Goal: Information Seeking & Learning: Learn about a topic

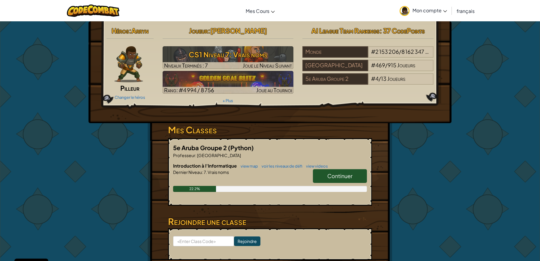
scroll to position [112, 0]
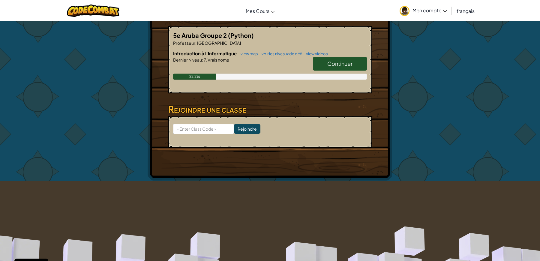
click at [340, 63] on span "Continuer" at bounding box center [340, 63] width 25 height 7
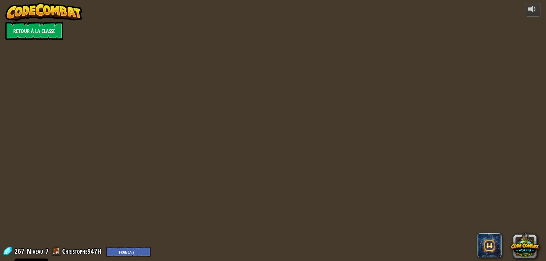
select select "fr"
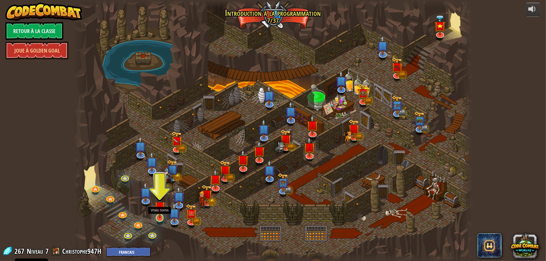
click at [158, 199] on img at bounding box center [160, 207] width 11 height 24
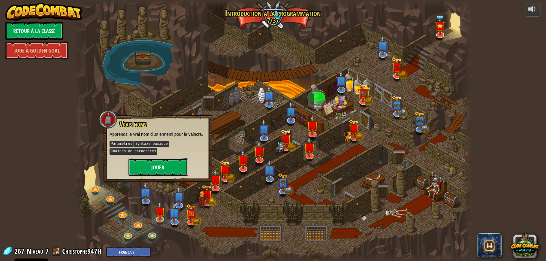
click at [163, 167] on button "Jouer" at bounding box center [158, 167] width 60 height 18
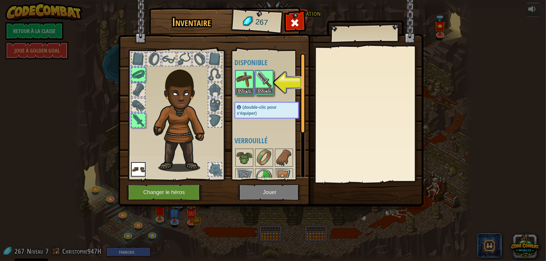
click at [261, 86] on img at bounding box center [264, 79] width 17 height 17
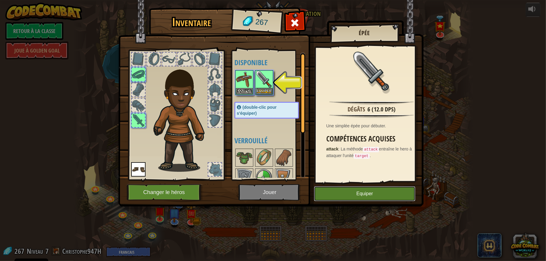
click at [354, 190] on button "Equiper" at bounding box center [364, 193] width 101 height 15
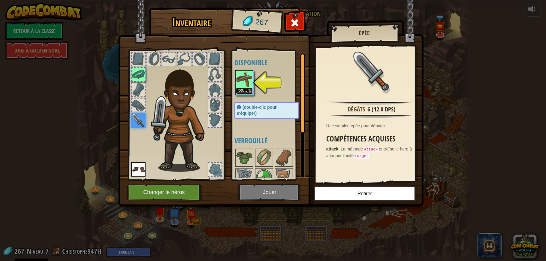
click at [244, 91] on button "Equiper" at bounding box center [244, 91] width 17 height 6
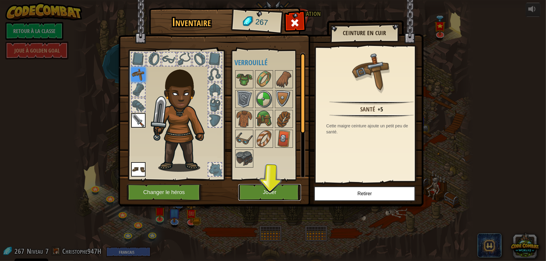
click at [291, 189] on button "Jouer" at bounding box center [269, 192] width 63 height 17
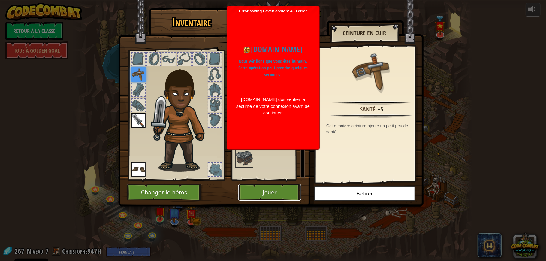
drag, startPoint x: 265, startPoint y: 185, endPoint x: 264, endPoint y: 189, distance: 4.3
click at [264, 189] on button "Jouer" at bounding box center [269, 192] width 63 height 17
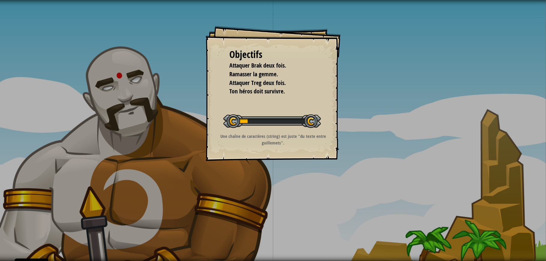
click at [211, 83] on div "Objectifs Attaquer Brak deux fois. Ramasser la gemme. Attaquer Treg deux fois. …" at bounding box center [273, 93] width 135 height 135
click at [367, 125] on div "Objectifs Attaquer Brak deux fois. Ramasser la gemme. Attaquer Treg deux fois. …" at bounding box center [273, 130] width 546 height 261
drag, startPoint x: 376, startPoint y: 135, endPoint x: 381, endPoint y: 139, distance: 6.4
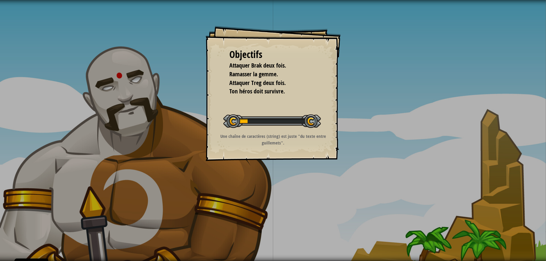
click at [381, 139] on div "Objectifs Attaquer Brak deux fois. Ramasser la gemme. Attaquer Treg deux fois. …" at bounding box center [273, 130] width 546 height 261
click at [385, 141] on div "Objectifs Attaquer Brak deux fois. Ramasser la gemme. Attaquer Treg deux fois. …" at bounding box center [273, 130] width 546 height 261
click at [389, 143] on div "Objectifs Attaquer Brak deux fois. Ramasser la gemme. Attaquer Treg deux fois. …" at bounding box center [273, 130] width 546 height 261
drag, startPoint x: 401, startPoint y: 149, endPoint x: 409, endPoint y: 153, distance: 8.7
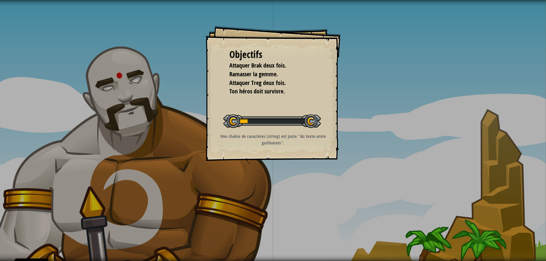
click at [409, 153] on div "Objectifs Attaquer Brak deux fois. Ramasser la gemme. Attaquer Treg deux fois. …" at bounding box center [273, 130] width 546 height 261
click at [410, 150] on div "Objectifs Attaquer Brak deux fois. Ramasser la gemme. Attaquer Treg deux fois. …" at bounding box center [273, 130] width 546 height 261
click at [339, 128] on div "Objectifs Attaquer Brak deux fois. Ramasser la gemme. Attaquer Treg deux fois. …" at bounding box center [273, 93] width 135 height 135
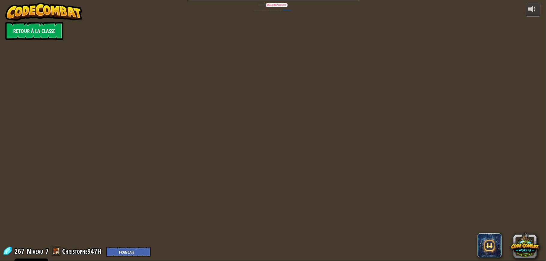
select select "fr"
click at [117, 250] on select "English (US) English (UK) 简体中文 繁體中文 русский español (ES) español (América Latin…" at bounding box center [128, 252] width 44 height 10
click at [125, 253] on select "English (US) English (UK) 简体中文 繁體中文 русский español (ES) español (América Latin…" at bounding box center [128, 252] width 44 height 10
click at [127, 251] on select "English (US) English (UK) 简体中文 繁體中文 русский español (ES) español (América Latin…" at bounding box center [128, 252] width 44 height 10
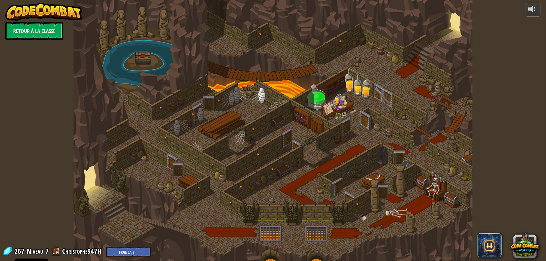
select select "fr"
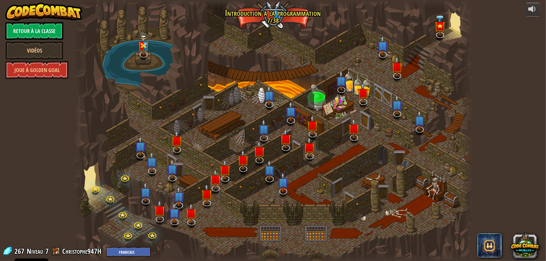
select select "fr"
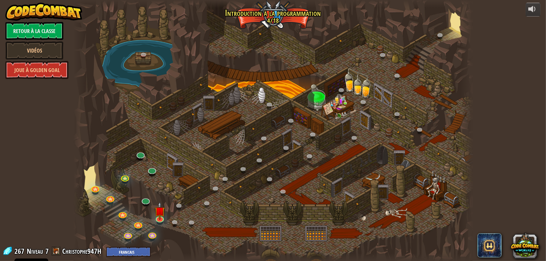
select select "fr"
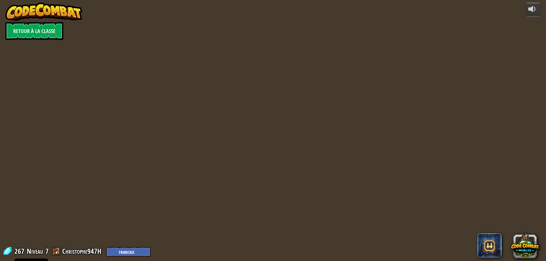
select select "fr"
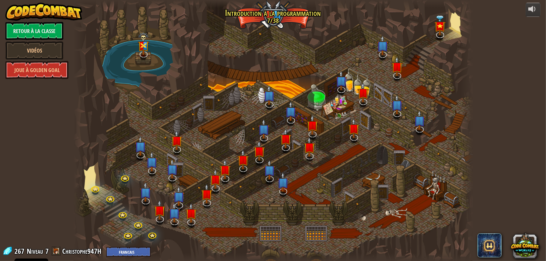
select select "fr"
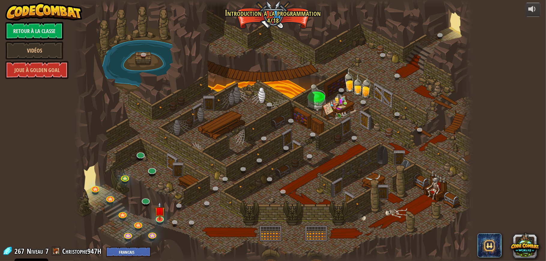
select select "fr"
click at [161, 208] on img at bounding box center [160, 207] width 11 height 24
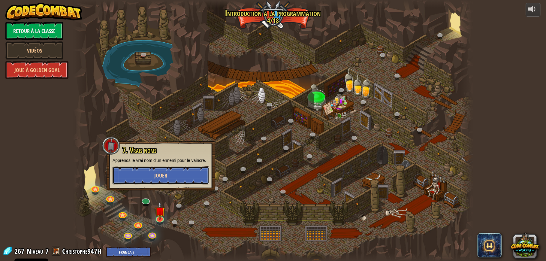
click at [156, 175] on span "Jouer" at bounding box center [161, 176] width 13 height 8
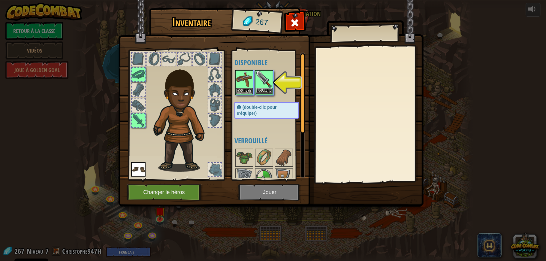
click at [262, 86] on img at bounding box center [264, 79] width 17 height 17
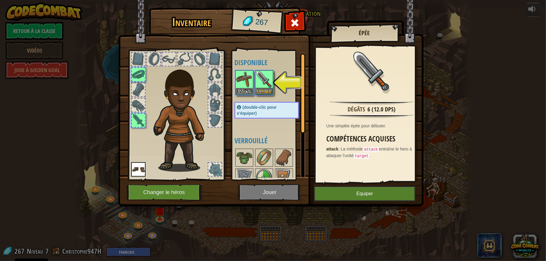
click at [458, 0] on html "Cookie Policy CodeCombat utilise quelques cookies essentiels et non essentiels.…" at bounding box center [273, 0] width 546 height 1
click at [346, 192] on button "Equiper" at bounding box center [364, 193] width 101 height 15
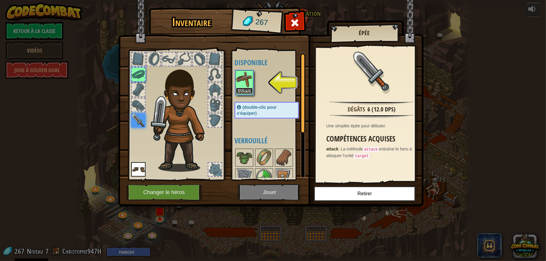
click at [237, 92] on button "Equiper" at bounding box center [244, 91] width 17 height 6
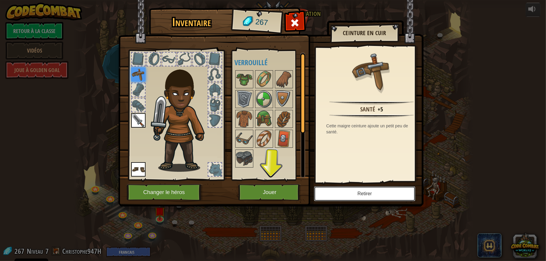
drag, startPoint x: 384, startPoint y: 193, endPoint x: 268, endPoint y: 187, distance: 115.7
click at [267, 189] on div "Inventaire 267 Disponible Equiper Equiper Equiper (double-clic pour s'équiper) …" at bounding box center [272, 108] width 305 height 198
drag, startPoint x: 268, startPoint y: 185, endPoint x: 273, endPoint y: 188, distance: 5.8
click at [273, 188] on button "Jouer" at bounding box center [269, 192] width 63 height 17
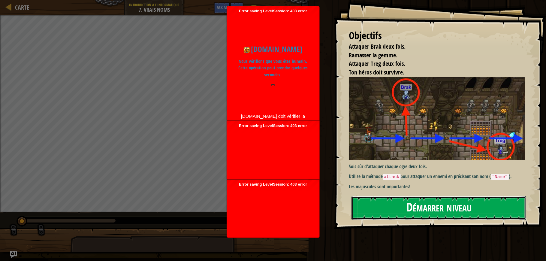
click at [404, 204] on button "Démarrer niveau" at bounding box center [439, 208] width 175 height 24
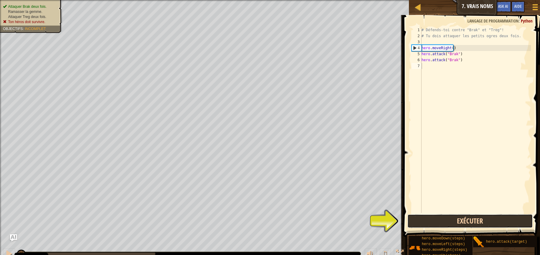
click at [485, 225] on button "Exécuter" at bounding box center [471, 221] width 126 height 14
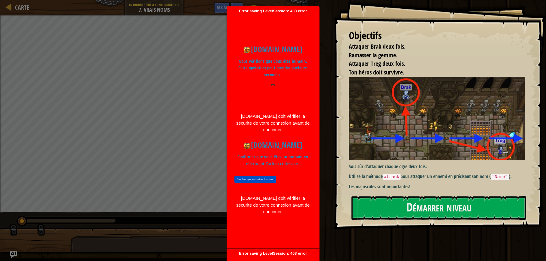
click at [481, 7] on div "Objectifs Attaquer Brak deux fois. Ramasser la gemme. Attaquer Treg deux fois. …" at bounding box center [440, 114] width 212 height 229
click at [339, 231] on div "Exécuter Envoyer Terminé" at bounding box center [426, 129] width 239 height 258
click at [254, 176] on input "Vérifiez que vous êtes humain" at bounding box center [255, 179] width 42 height 7
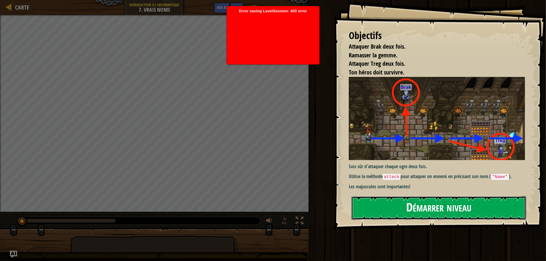
click at [418, 210] on button "Démarrer niveau" at bounding box center [439, 208] width 175 height 24
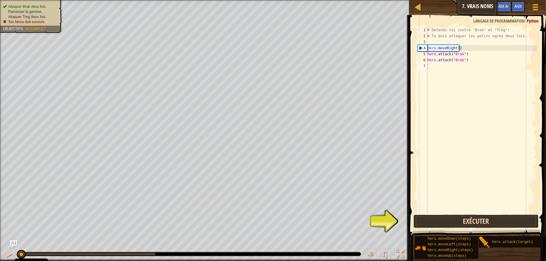
click at [447, 216] on button "Exécuter" at bounding box center [476, 221] width 126 height 14
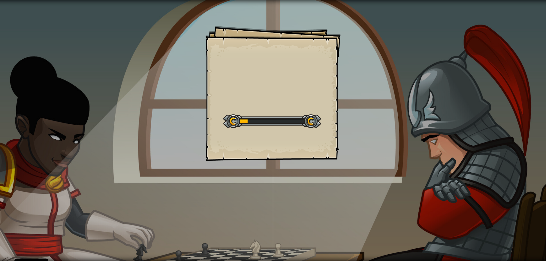
click at [439, 0] on html "Cookie Policy CodeCombat utilise quelques cookies essentiels et non essentiels.…" at bounding box center [273, 0] width 546 height 0
click at [439, 88] on div "Goals Start Level Erreur de chargement du serveur Vous avez besoin d'un abonnem…" at bounding box center [273, 130] width 546 height 261
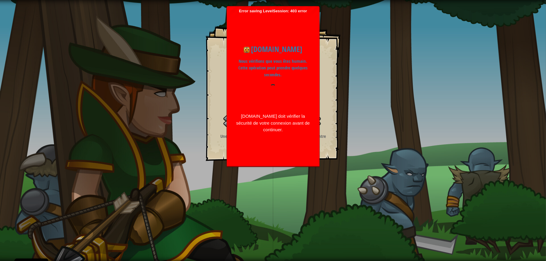
click at [426, 120] on div "Objectifs Attaquer Brak deux fois. Ramasser la gemme. Attaquer Treg deux fois. …" at bounding box center [273, 130] width 546 height 261
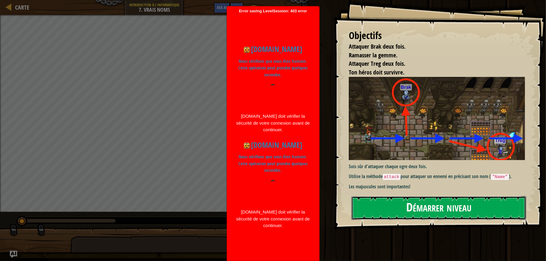
click at [415, 216] on button "Démarrer niveau" at bounding box center [439, 208] width 175 height 24
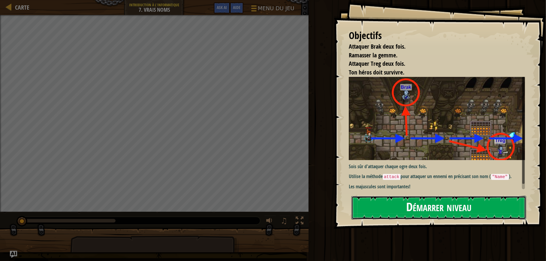
click at [406, 211] on button "Démarrer niveau" at bounding box center [439, 208] width 175 height 24
click at [405, 201] on button "Démarrer niveau" at bounding box center [439, 208] width 175 height 24
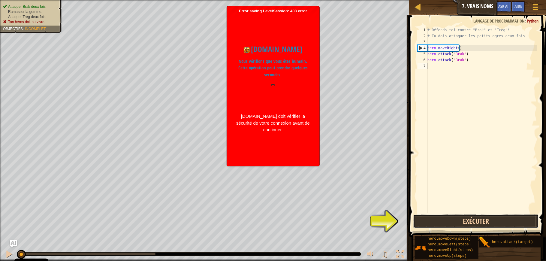
click at [502, 218] on button "Exécuter" at bounding box center [476, 221] width 126 height 14
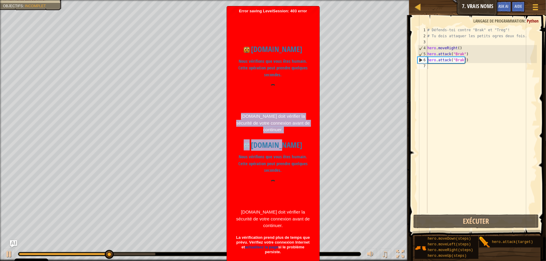
drag, startPoint x: 279, startPoint y: 45, endPoint x: 276, endPoint y: 93, distance: 47.9
click at [276, 95] on div "codecombat.com Nous vérifions que vous êtes humain. Cette opération peut prendr…" at bounding box center [273, 146] width 86 height 217
click at [276, 95] on div at bounding box center [272, 95] width 77 height 23
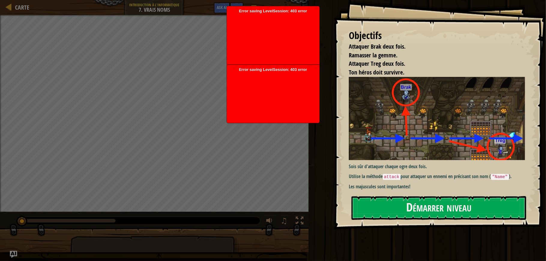
drag, startPoint x: 546, startPoint y: 33, endPoint x: 546, endPoint y: 99, distance: 65.5
click at [546, 99] on div "Objectifs Attaquer Brak deux fois. Ramasser la gemme. Attaquer Treg deux fois. …" at bounding box center [440, 114] width 212 height 229
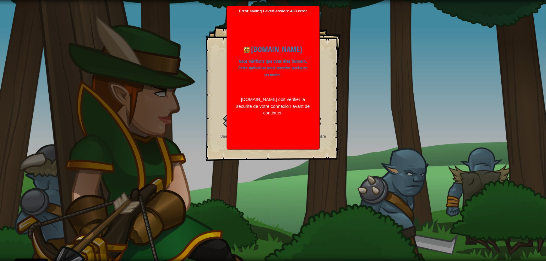
drag, startPoint x: 546, startPoint y: 22, endPoint x: 537, endPoint y: 85, distance: 63.9
click at [537, 85] on div "Objectifs Attaquer Brak deux fois. Ramasser la gemme. Attaquer Treg deux fois. …" at bounding box center [273, 130] width 546 height 261
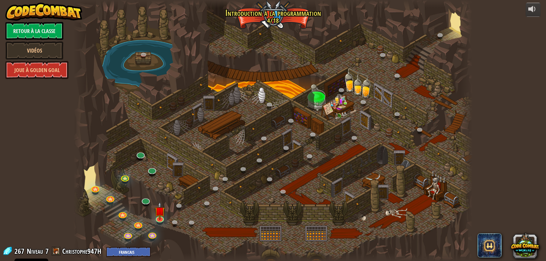
select select "fr"
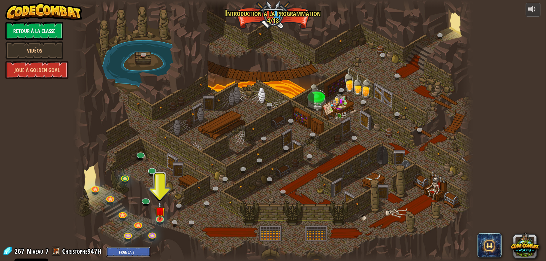
click at [136, 253] on select "English ([GEOGRAPHIC_DATA]) English ([GEOGRAPHIC_DATA]) 简体中文 繁體中文 русский españ…" at bounding box center [128, 252] width 44 height 10
click at [136, 253] on select "English (US) English (UK) 简体中文 繁體中文 русский español (ES) español (América Latin…" at bounding box center [128, 252] width 44 height 10
click at [162, 193] on div at bounding box center [273, 130] width 399 height 261
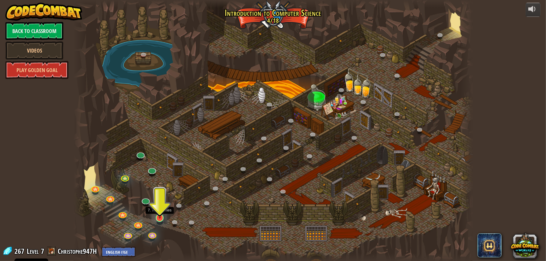
click at [159, 202] on img at bounding box center [160, 207] width 11 height 24
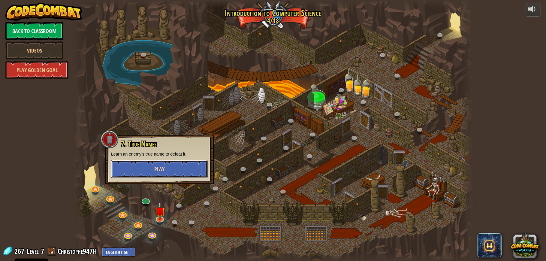
click at [170, 165] on button "Play" at bounding box center [159, 169] width 97 height 18
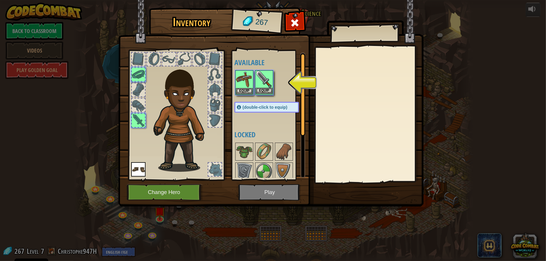
click at [260, 84] on img at bounding box center [264, 79] width 17 height 17
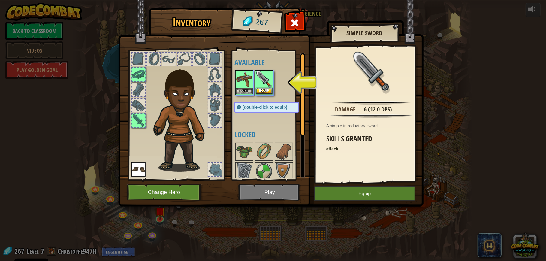
click at [260, 84] on img at bounding box center [264, 79] width 17 height 17
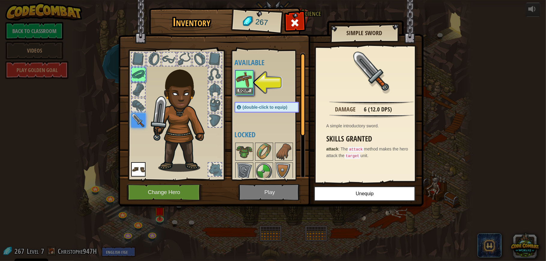
click at [241, 86] on img at bounding box center [244, 79] width 17 height 17
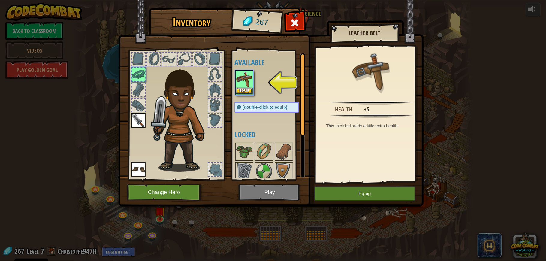
click at [241, 86] on img at bounding box center [244, 79] width 17 height 17
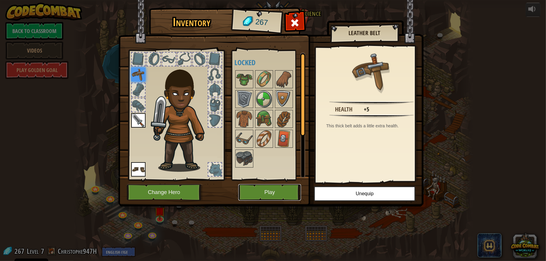
click at [262, 196] on button "Play" at bounding box center [269, 192] width 63 height 17
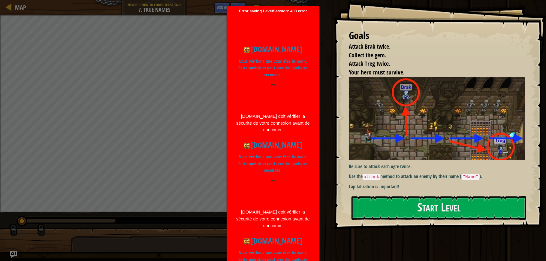
click at [271, 180] on div at bounding box center [272, 191] width 77 height 23
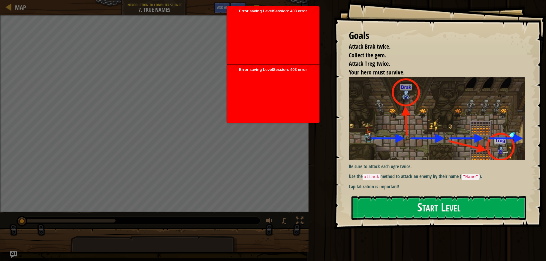
click at [264, 84] on div at bounding box center [273, 96] width 86 height 48
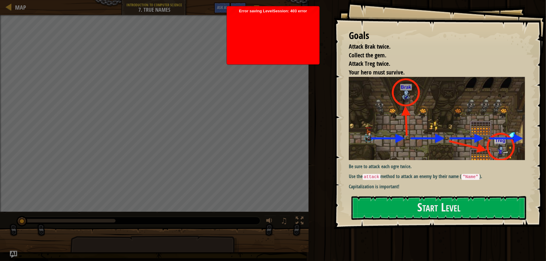
drag, startPoint x: 260, startPoint y: 34, endPoint x: 257, endPoint y: 41, distance: 7.3
click at [259, 36] on div at bounding box center [273, 38] width 86 height 48
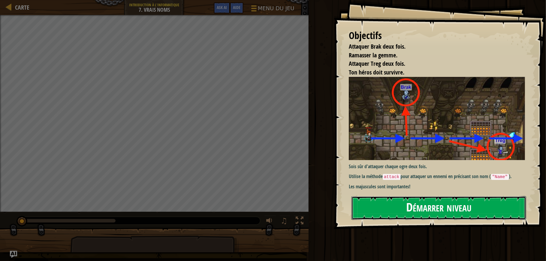
click at [436, 203] on button "Démarrer niveau" at bounding box center [439, 208] width 175 height 24
click at [13, 253] on img "Ask AI" at bounding box center [14, 254] width 8 height 8
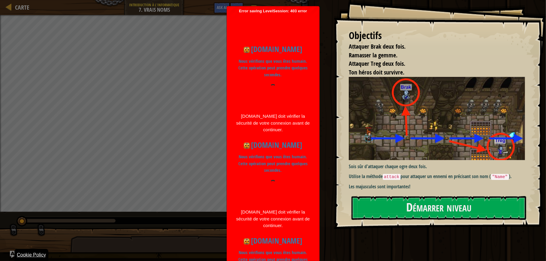
click at [27, 256] on div "Cookie Policy" at bounding box center [31, 255] width 34 height 12
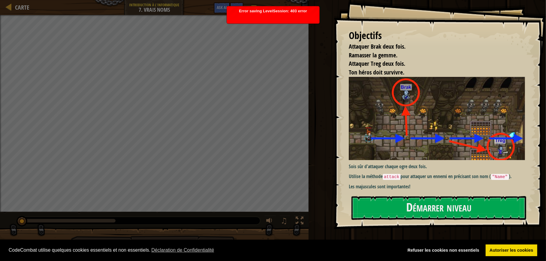
click at [124, 253] on span "CodeCombat utilise quelques cookies essentiels et non essentiels. Déclaration d…" at bounding box center [204, 250] width 390 height 9
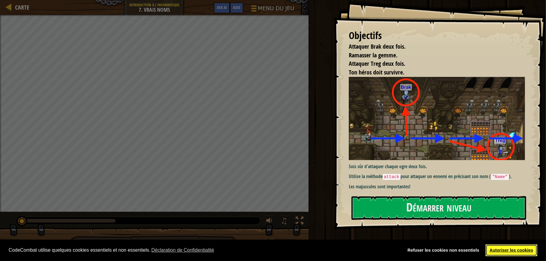
click at [507, 247] on link "Autoriser les cookies" at bounding box center [512, 250] width 52 height 12
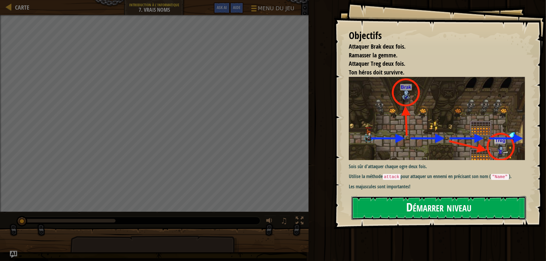
click at [458, 208] on button "Démarrer niveau" at bounding box center [439, 208] width 175 height 24
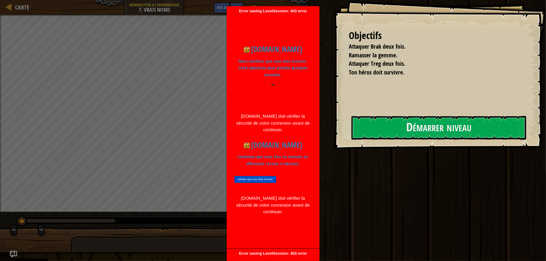
drag, startPoint x: 260, startPoint y: 91, endPoint x: 261, endPoint y: 86, distance: 4.8
click at [261, 86] on div at bounding box center [272, 95] width 77 height 23
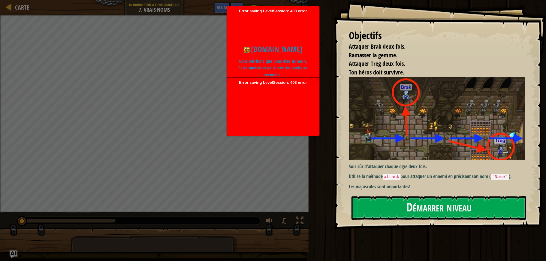
click at [12, 254] on img "Ask AI" at bounding box center [14, 254] width 8 height 8
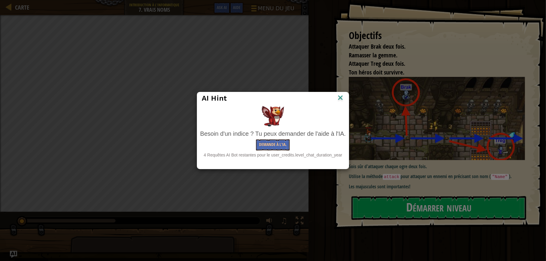
click at [342, 101] on img at bounding box center [341, 98] width 8 height 9
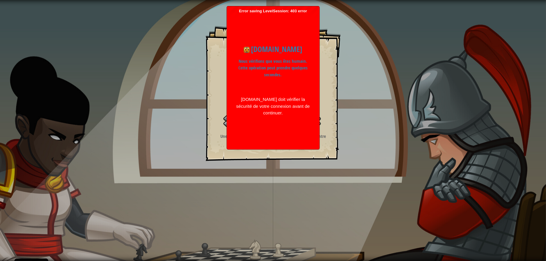
click at [297, 168] on div "Objectifs Attaquer Brak deux fois. Ramasser la gemme. Attaquer Treg deux fois. …" at bounding box center [273, 130] width 546 height 261
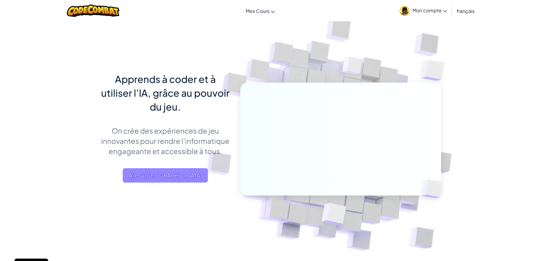
click at [168, 178] on span "Aller à [GEOGRAPHIC_DATA]" at bounding box center [165, 175] width 85 height 14
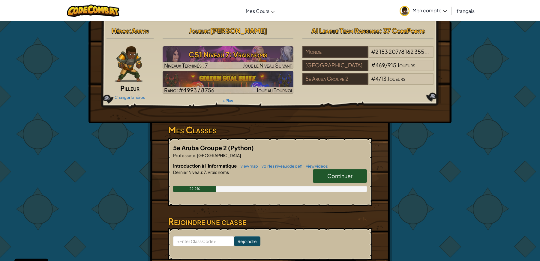
scroll to position [37, 0]
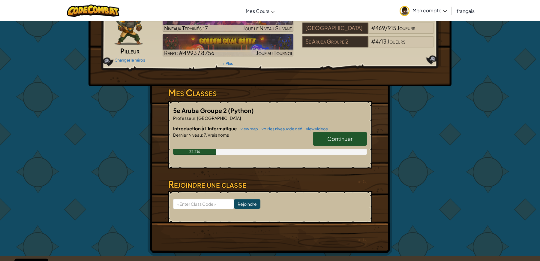
click at [443, 11] on span "Mon compte" at bounding box center [430, 10] width 35 height 6
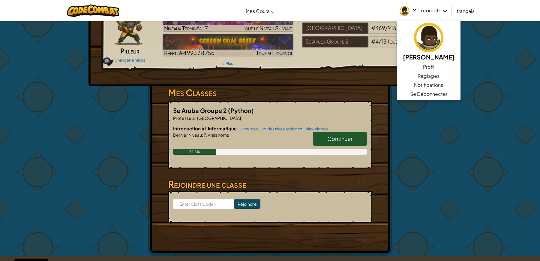
click at [308, 77] on div "Héros : [PERSON_NAME] Changer le héros Joueur : [PERSON_NAME] CS1 Niveau 7: Vra…" at bounding box center [270, 35] width 363 height 102
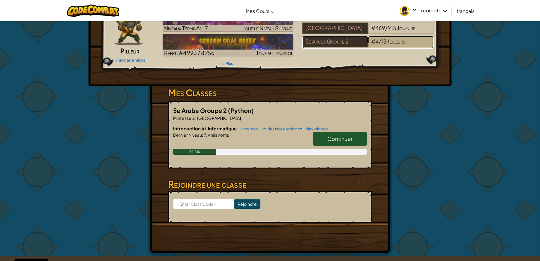
click at [381, 43] on span "13" at bounding box center [383, 41] width 5 height 7
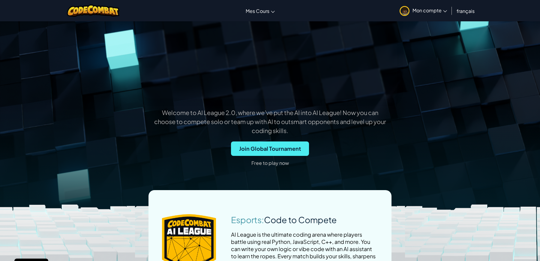
scroll to position [150, 0]
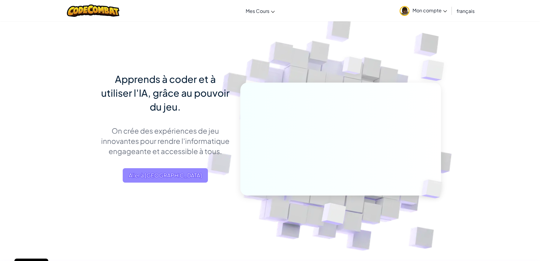
click at [164, 175] on span "Aller à [GEOGRAPHIC_DATA]" at bounding box center [165, 175] width 85 height 14
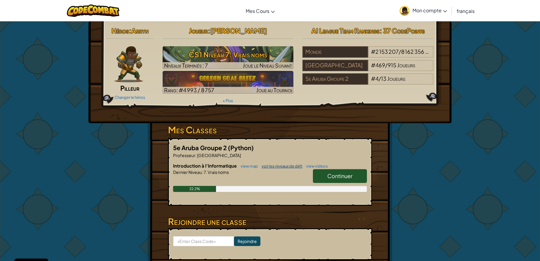
click at [283, 165] on link "voir les niveaux de défi" at bounding box center [281, 166] width 44 height 5
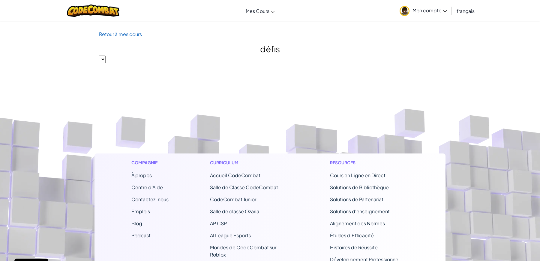
select select "560f1a9f22961295f9427742"
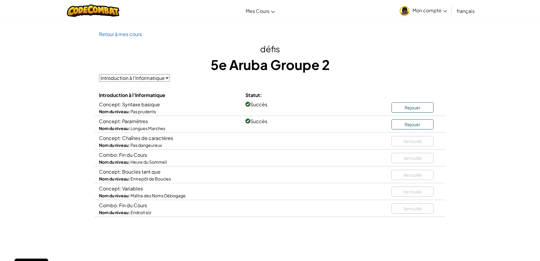
click at [282, 166] on div "Combo: Fin du Cours Nom du niveau: Heure du Sommeil Verrouillé" at bounding box center [270, 158] width 351 height 17
click at [324, 175] on div "Concept: Boucles tant que Nom du niveau: Entrepôt de Boucles Verrouillé" at bounding box center [270, 174] width 351 height 17
click at [331, 175] on div "Concept: Boucles tant que Nom du niveau: Entrepôt de Boucles Verrouillé" at bounding box center [270, 174] width 351 height 17
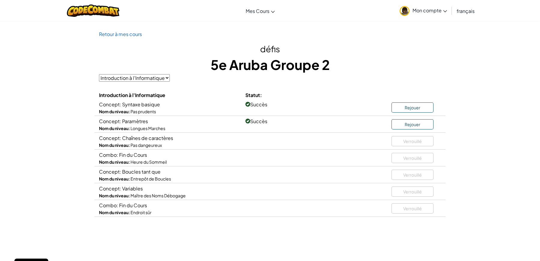
click at [331, 175] on div "Concept: Boucles tant que Nom du niveau: Entrepôt de Boucles Verrouillé" at bounding box center [270, 174] width 351 height 17
